Goal: Information Seeking & Learning: Learn about a topic

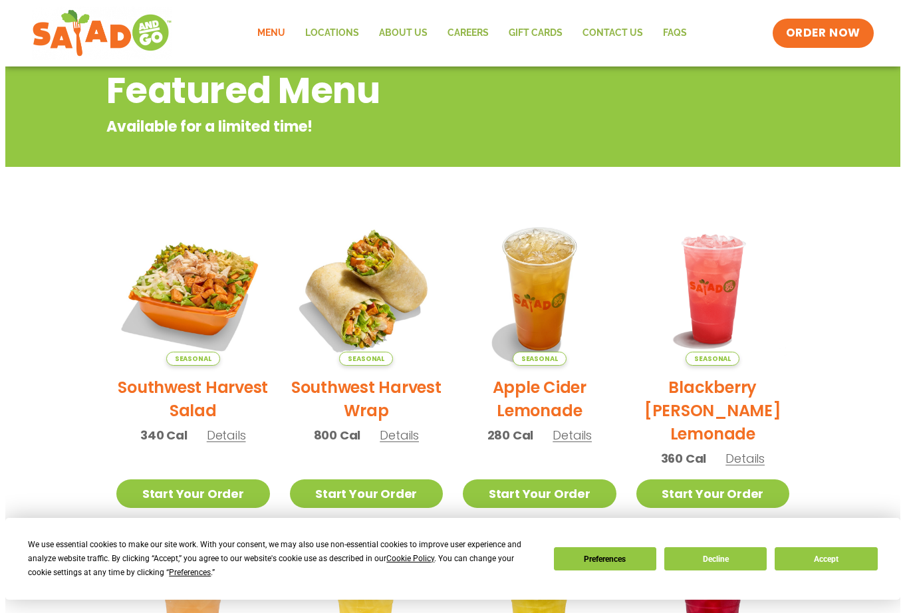
scroll to position [155, 0]
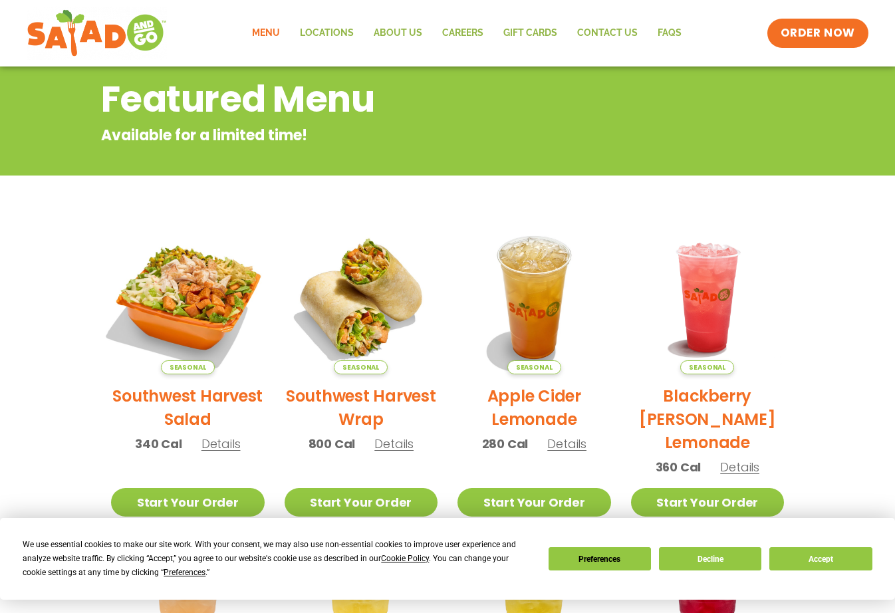
click at [195, 275] on img at bounding box center [188, 297] width 180 height 180
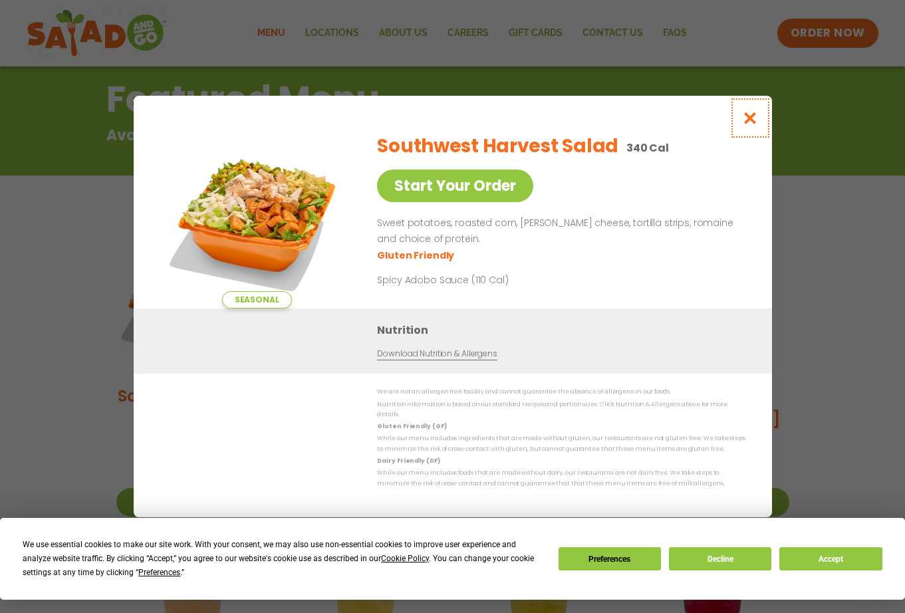
click at [753, 124] on icon "Close modal" at bounding box center [749, 118] width 17 height 14
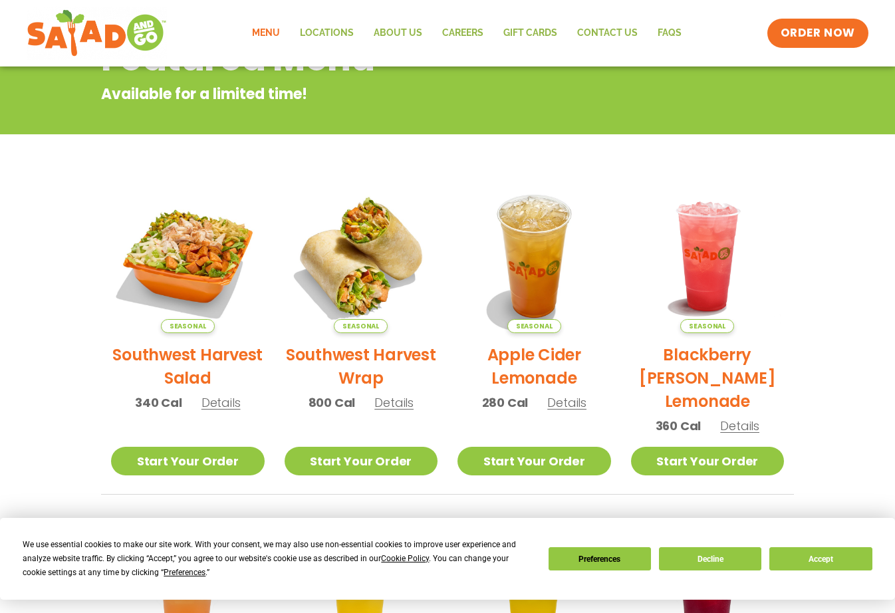
scroll to position [0, 0]
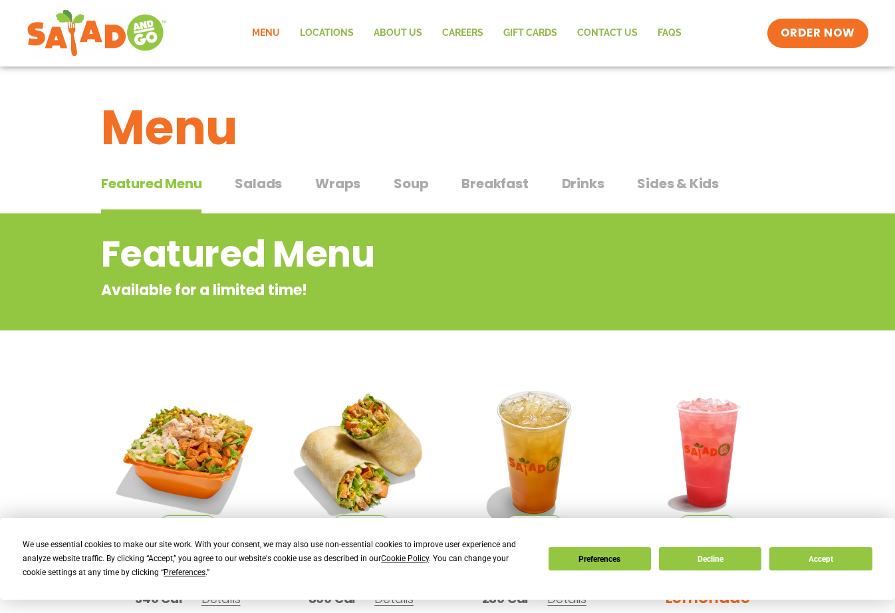
click at [253, 185] on span "Salads" at bounding box center [258, 184] width 47 height 20
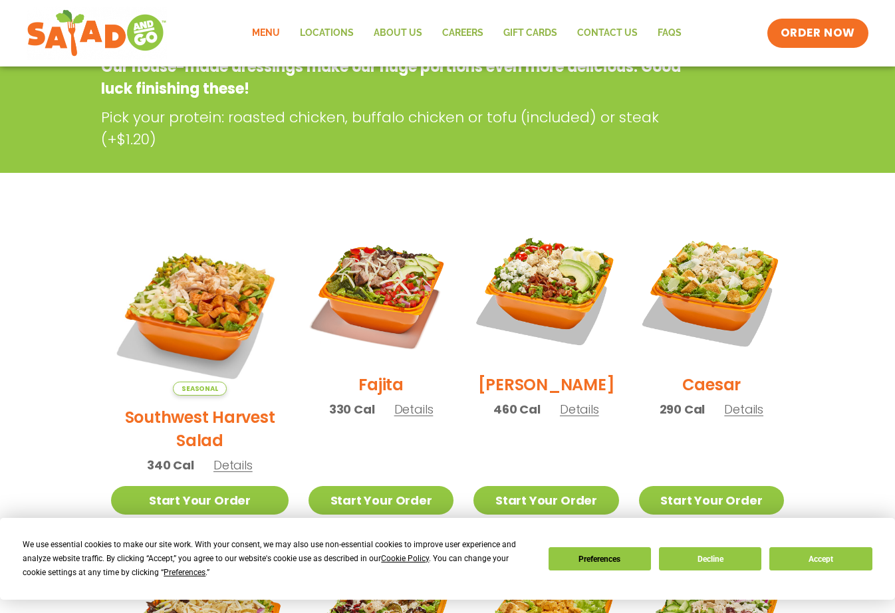
scroll to position [240, 0]
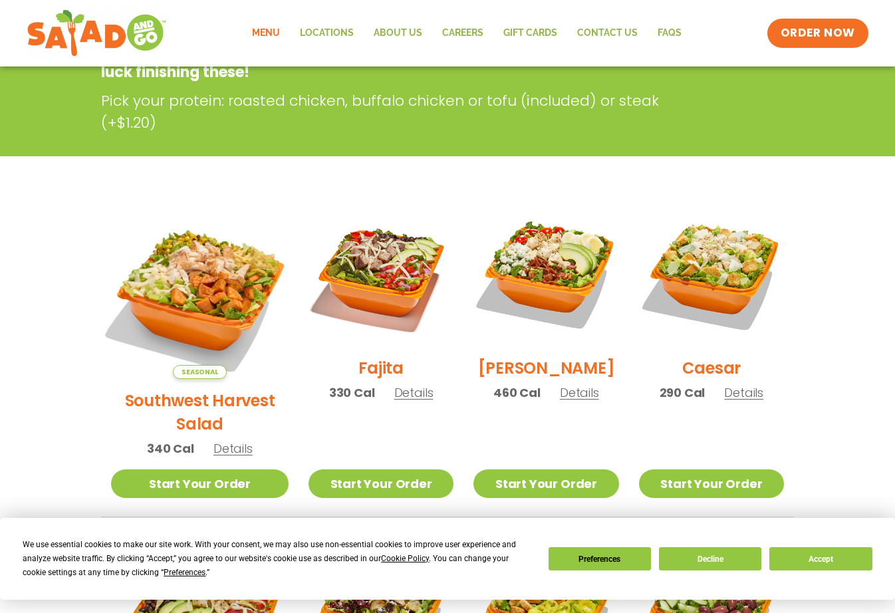
click at [209, 273] on img at bounding box center [200, 290] width 208 height 208
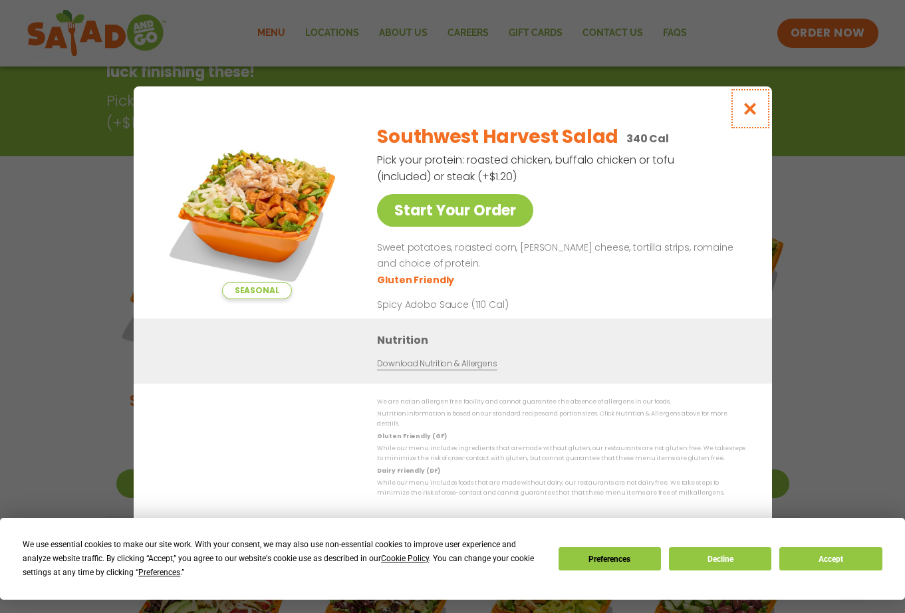
click at [754, 113] on icon "Close modal" at bounding box center [749, 109] width 17 height 14
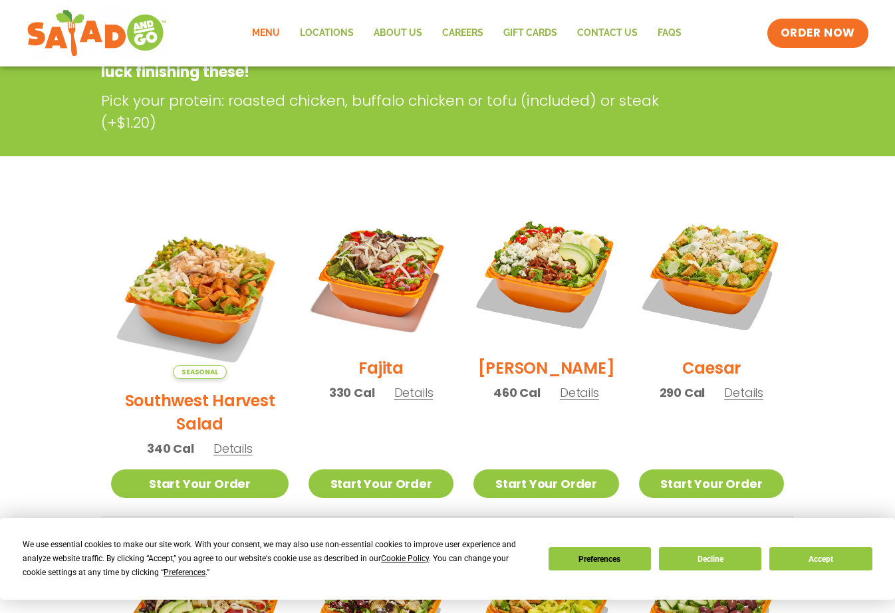
scroll to position [0, 0]
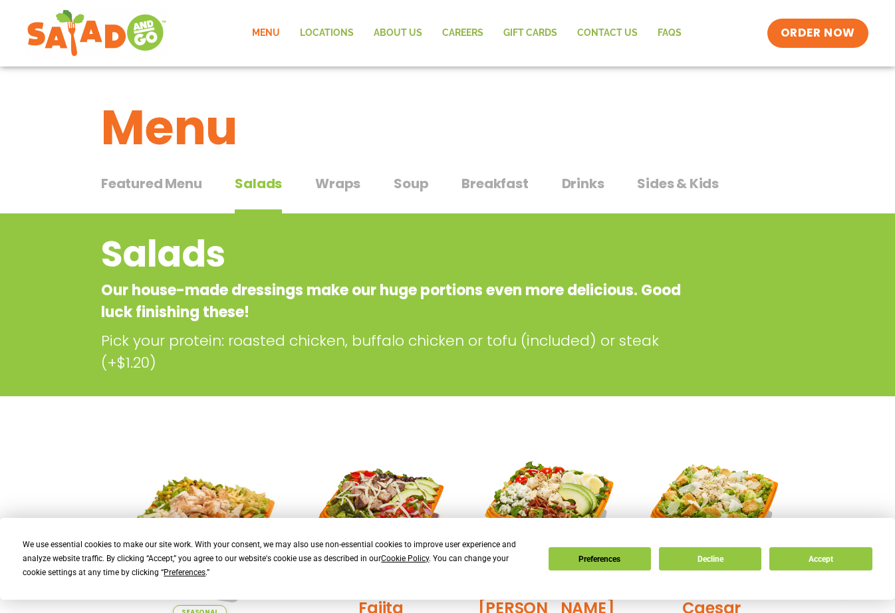
click at [562, 176] on span "Drinks" at bounding box center [583, 184] width 43 height 20
